Goal: Find specific page/section: Find specific page/section

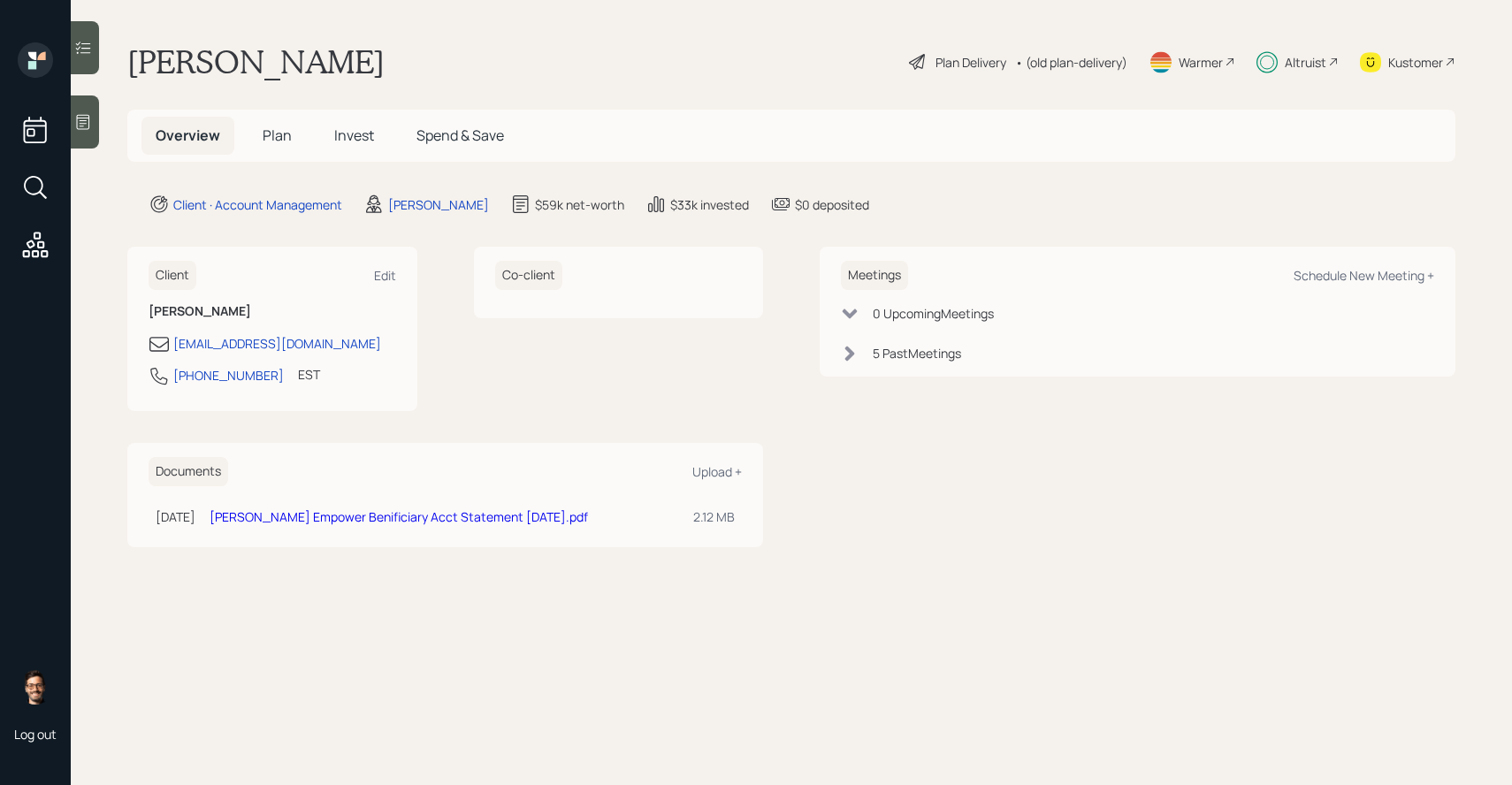
click at [360, 138] on span "Invest" at bounding box center [354, 135] width 40 height 20
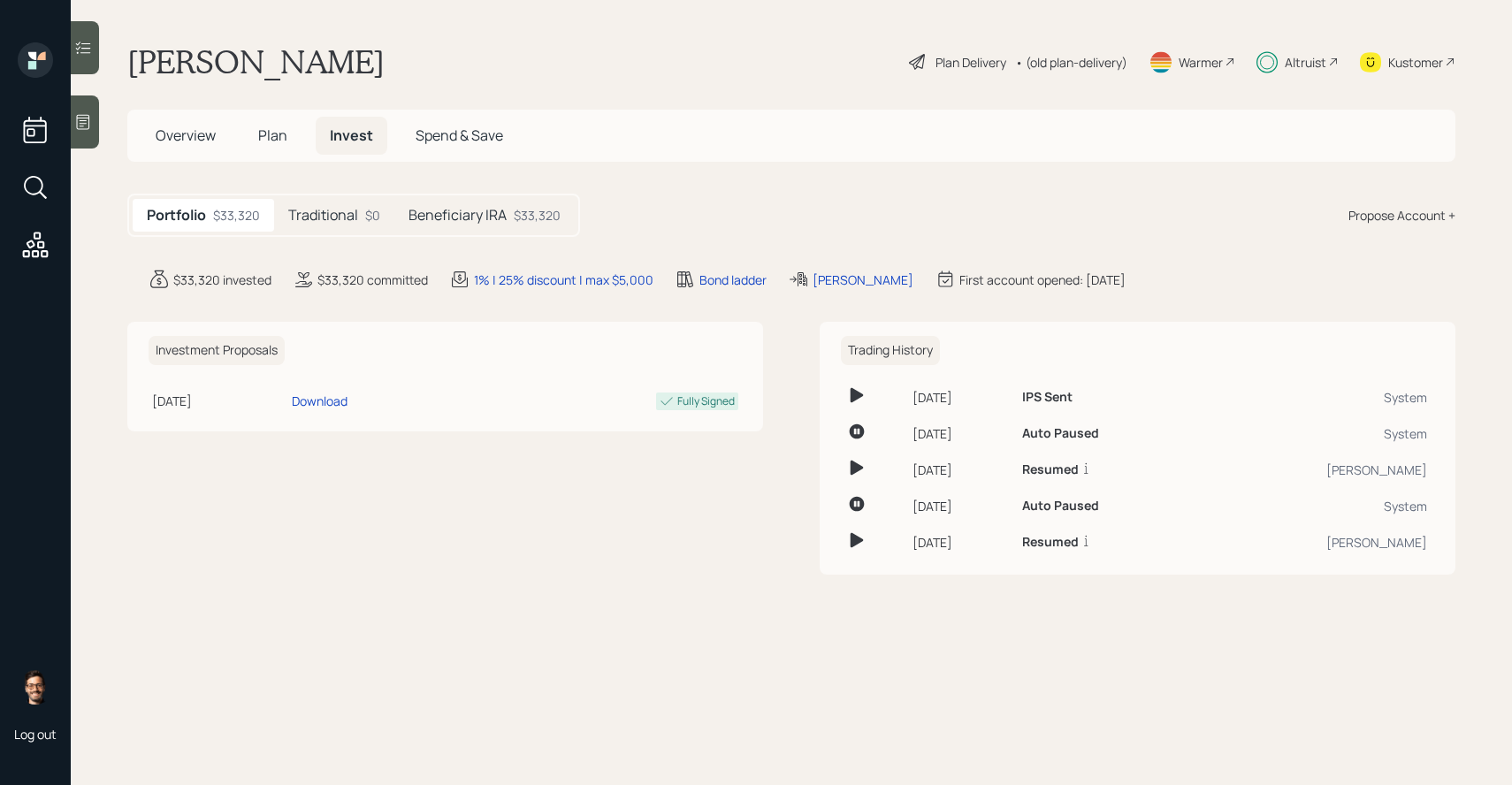
click at [443, 226] on div "Beneficiary IRA $33,320" at bounding box center [484, 215] width 181 height 33
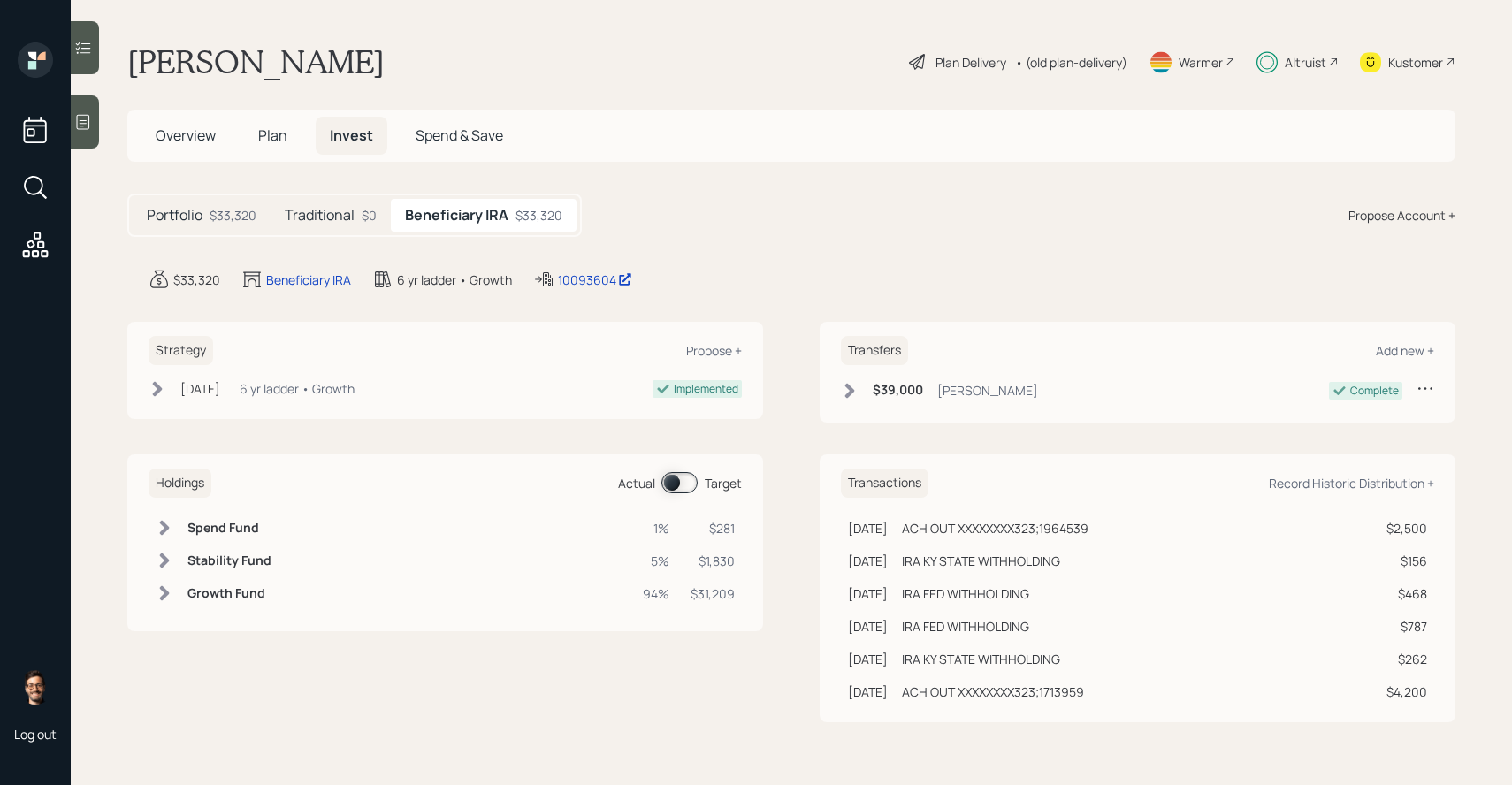
click at [667, 472] on label at bounding box center [680, 483] width 36 height 22
click at [673, 480] on span at bounding box center [679, 483] width 36 height 22
click at [83, 52] on icon at bounding box center [83, 47] width 15 height 12
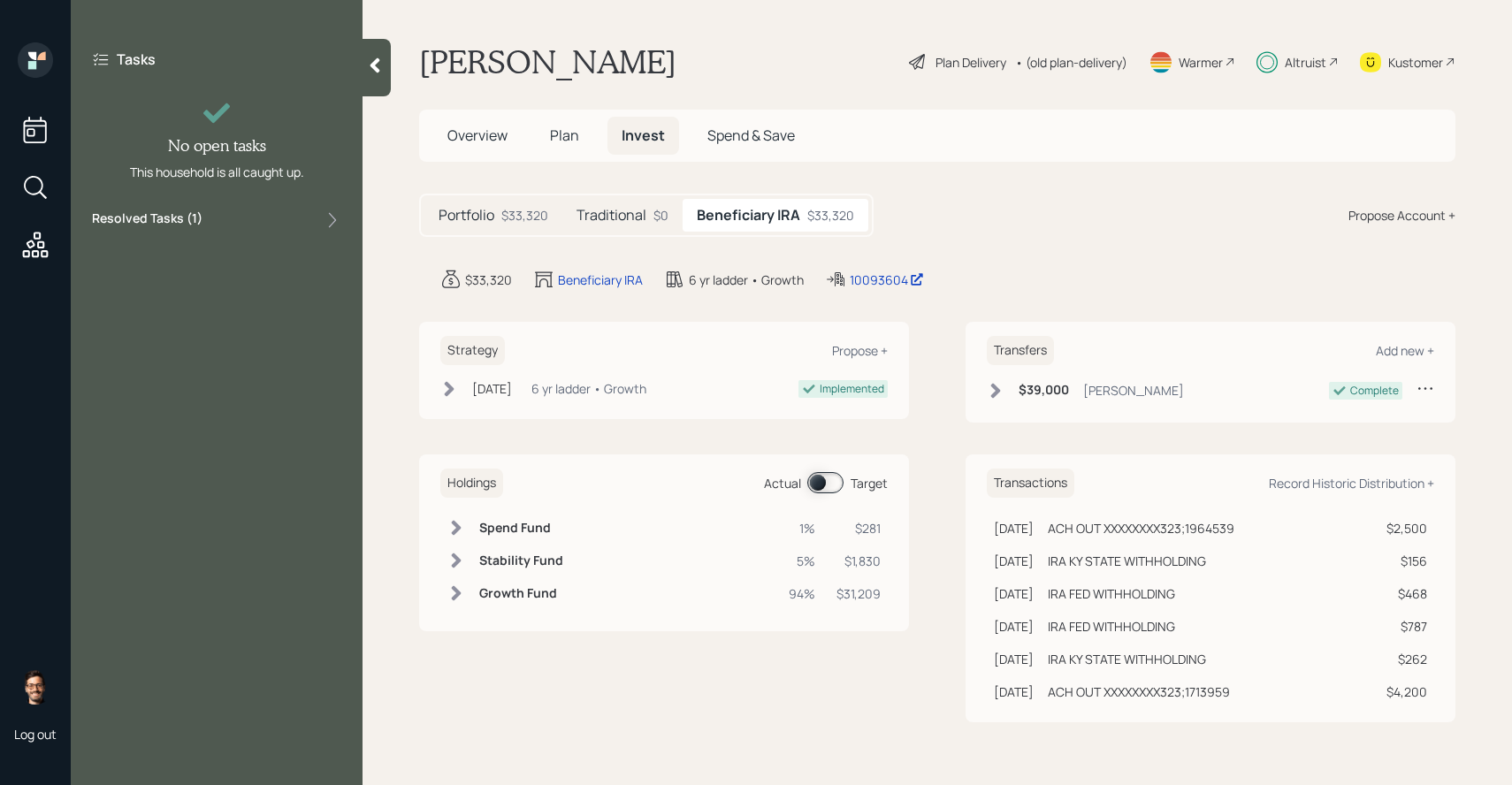
click at [171, 217] on label "Resolved Tasks ( 1 )" at bounding box center [147, 220] width 110 height 22
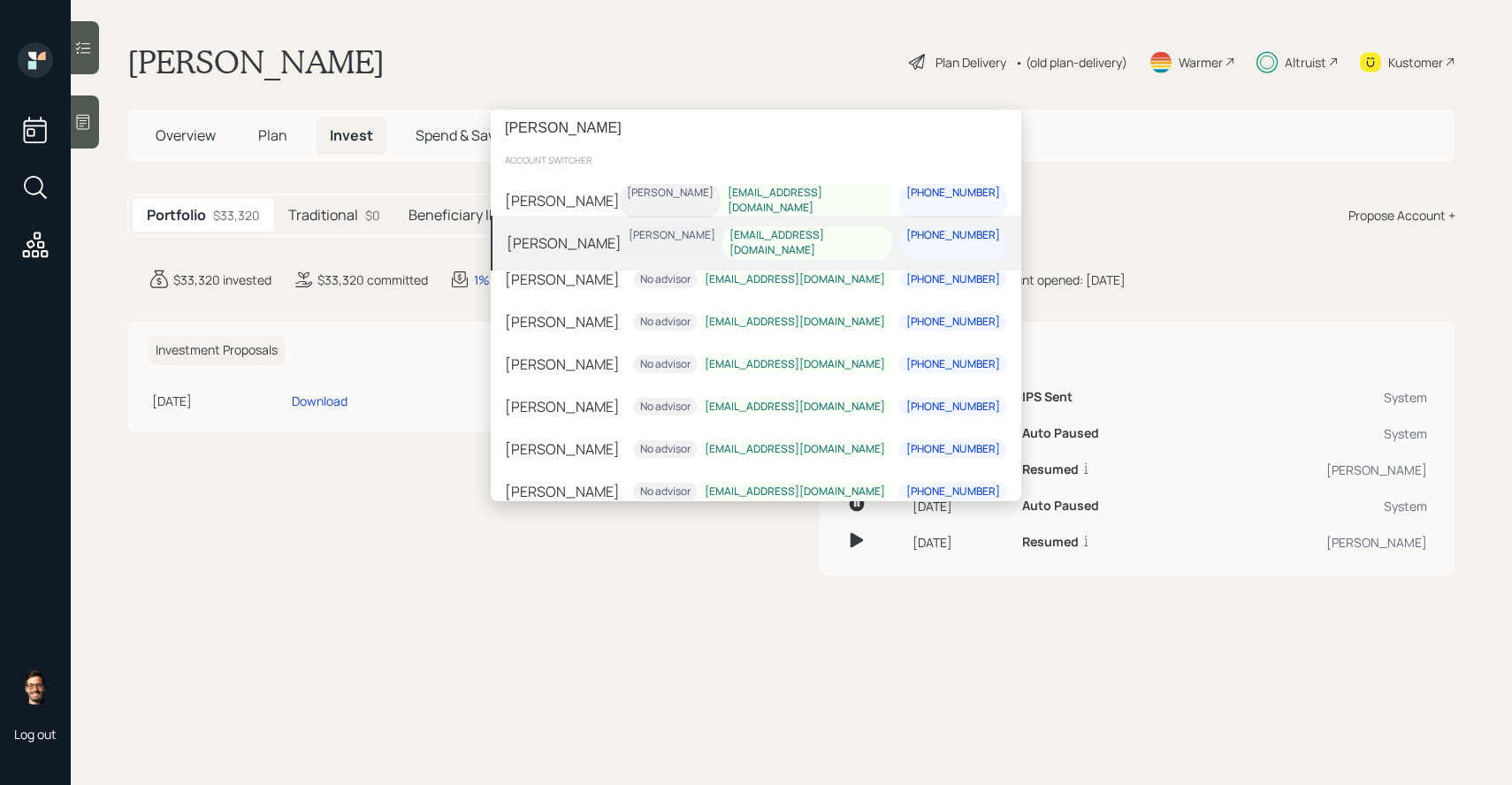
type input "lehman"
click at [614, 236] on div "Rick Lehman Eric Schwartz rick23lehman@gmail.com 805-886-1822" at bounding box center [755, 243] width 531 height 55
